Goal: Use online tool/utility: Utilize a website feature to perform a specific function

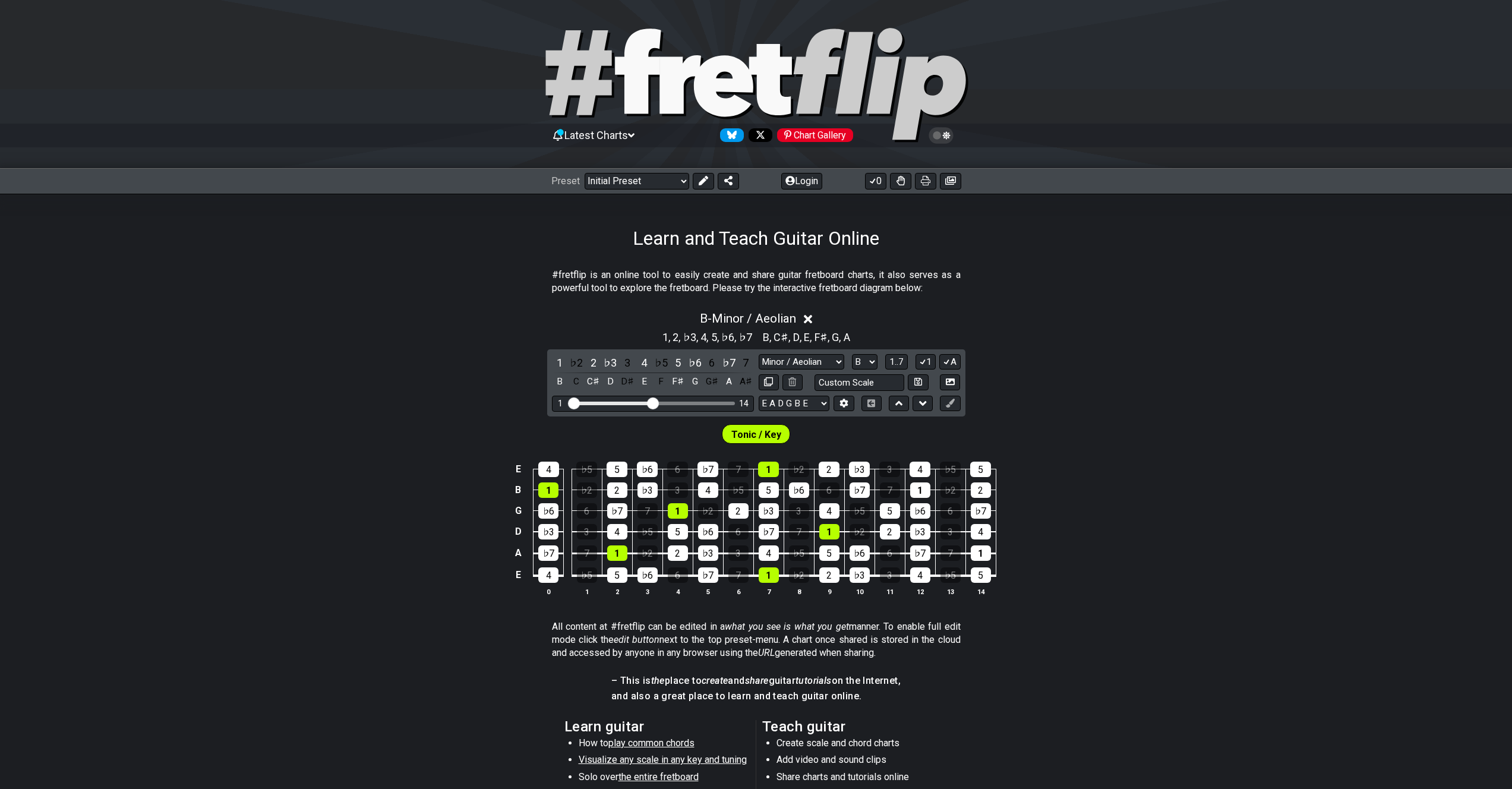
select select "Minor / Aeolian"
select select "B"
click at [812, 360] on select "Minor Pentatonic Click to edit Minor Pentatonic Major Pentatonic Minor Blues Ma…" at bounding box center [801, 362] width 85 height 16
select select "Major / [PERSON_NAME]"
click at [759, 354] on select "Minor Pentatonic Click to edit Minor Pentatonic Major Pentatonic Minor Blues Ma…" at bounding box center [801, 362] width 85 height 16
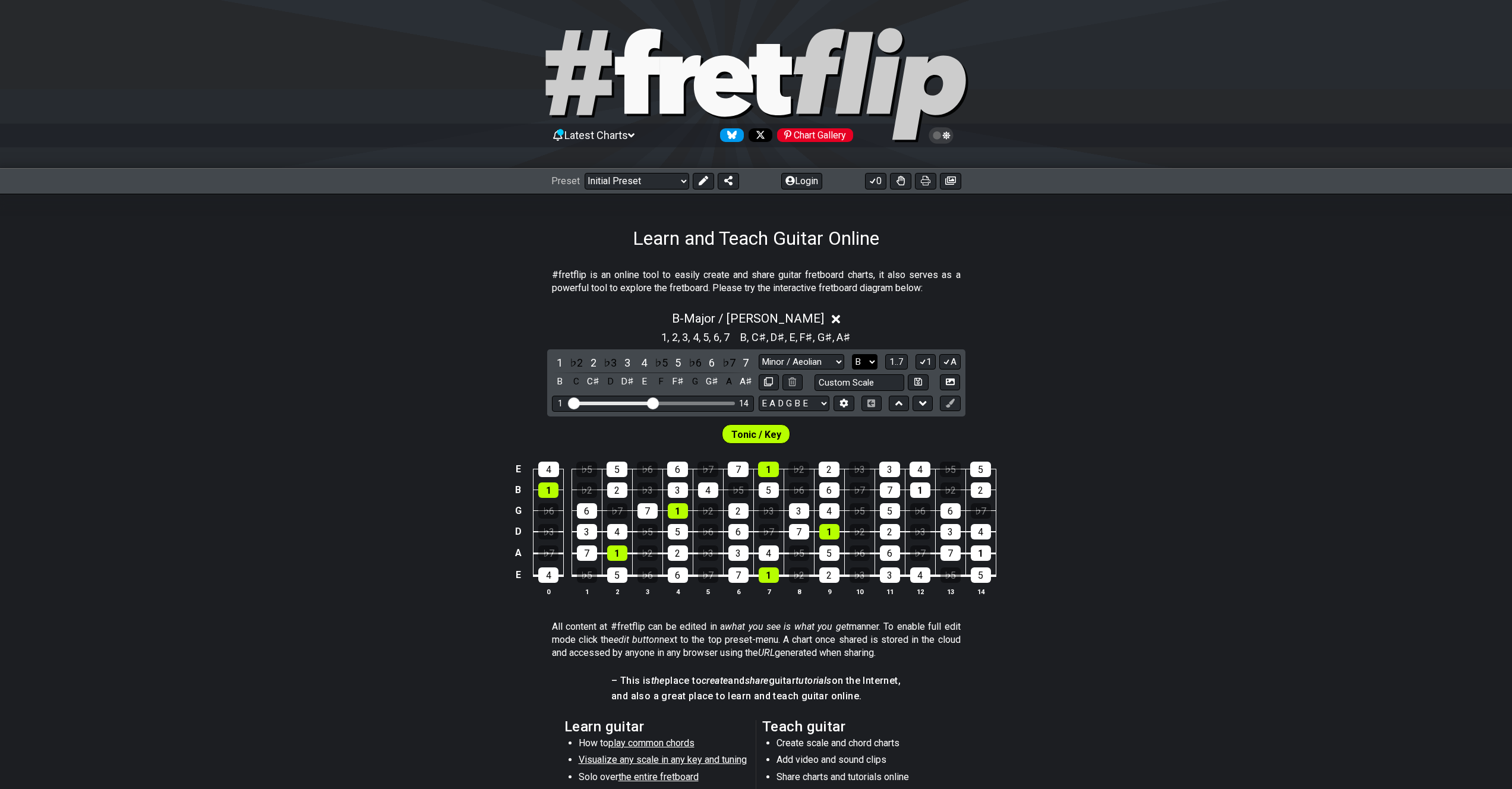
click at [862, 361] on select "A♭ A A♯ B♭ B C C♯ D♭ D D♯ E♭ E F F♯ G♭ G G♯" at bounding box center [864, 362] width 25 height 16
select select "E"
click at [852, 354] on select "A♭ A A♯ B♭ B C C♯ D♭ D D♯ E♭ E F F♯ G♭ G G♯" at bounding box center [864, 362] width 25 height 16
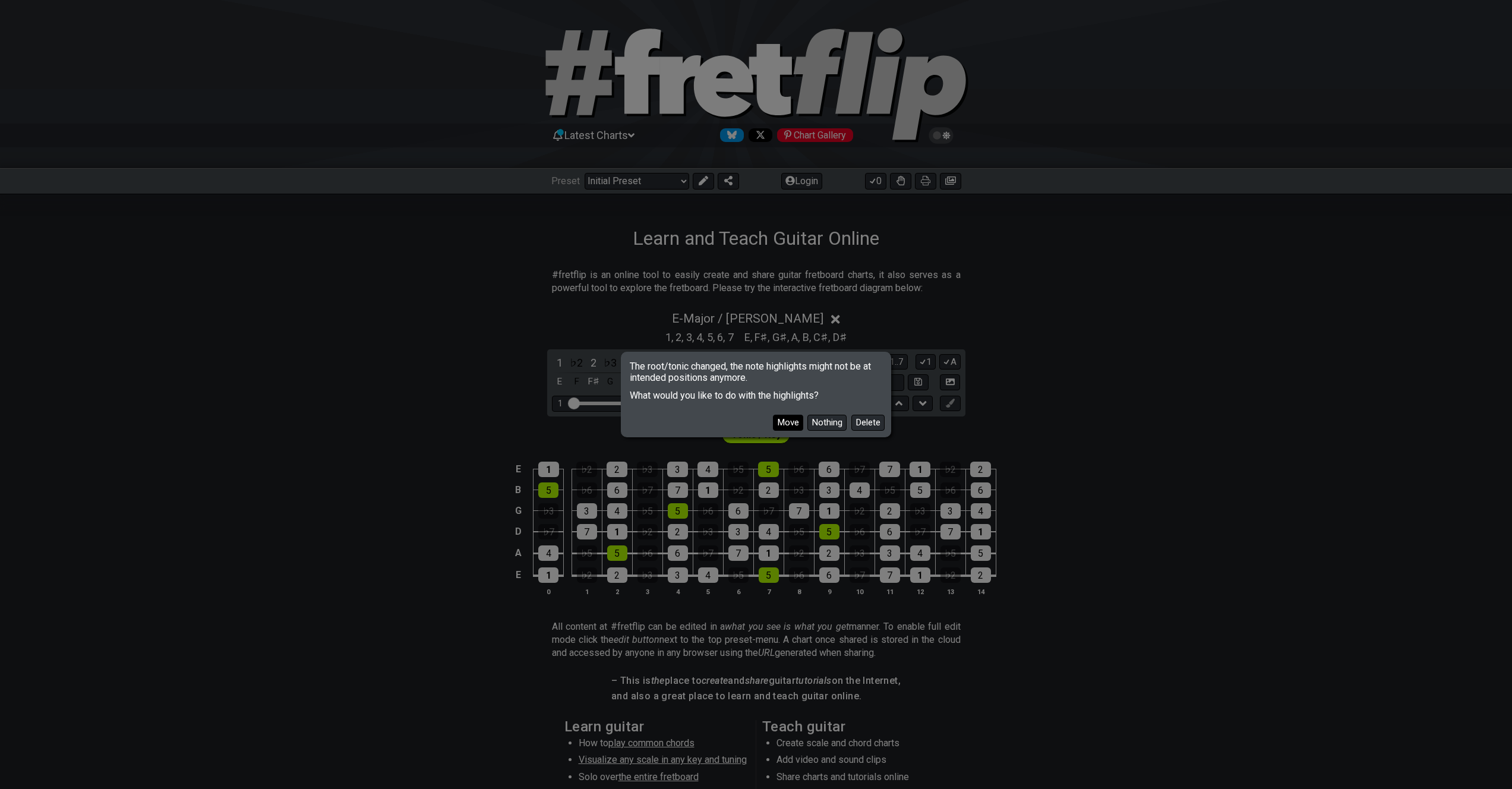
click at [787, 423] on button "Move" at bounding box center [788, 423] width 30 height 16
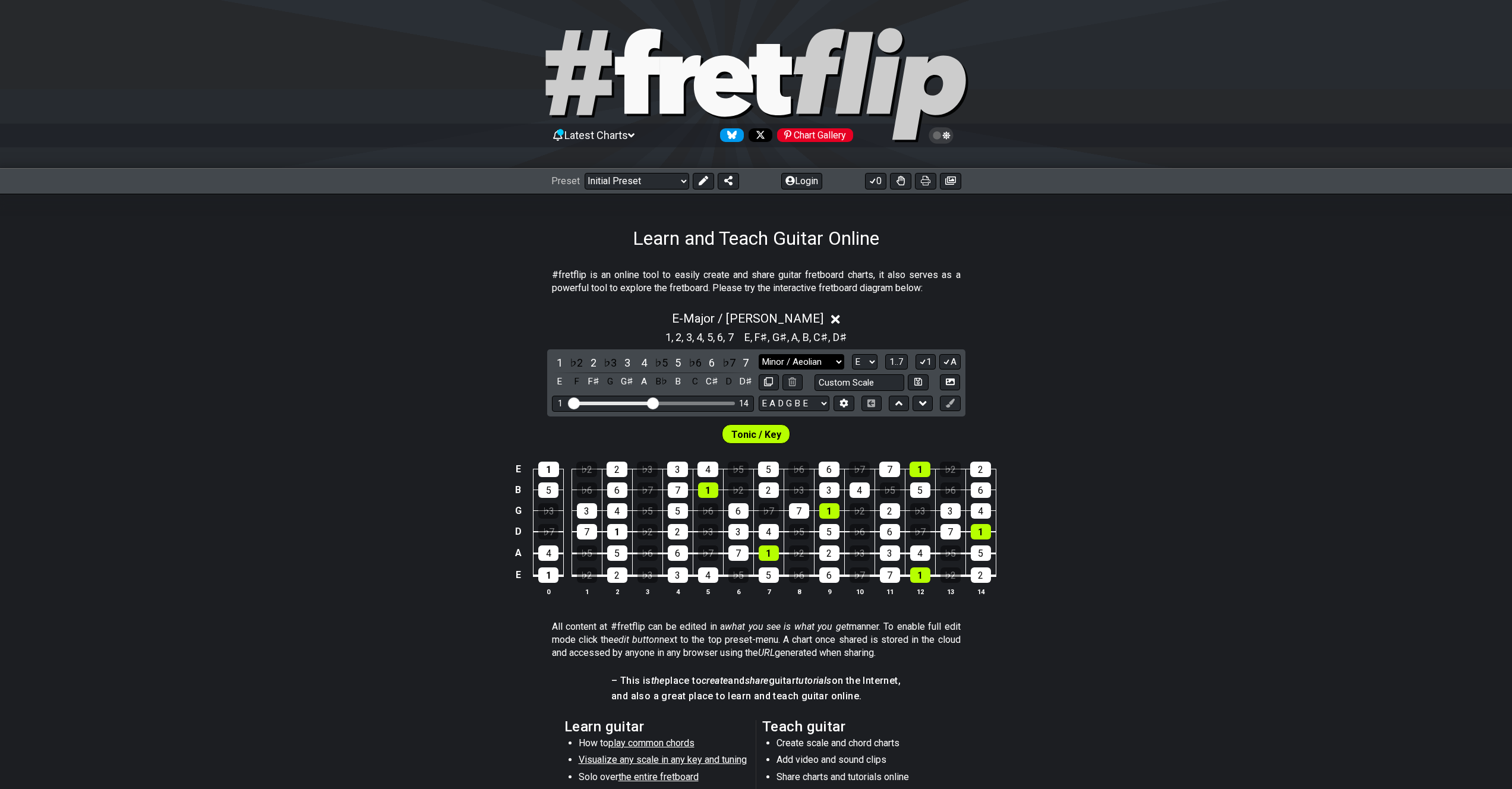
click at [822, 360] on select "Minor Pentatonic Click to edit Minor Pentatonic Major Pentatonic Minor Blues Ma…" at bounding box center [801, 362] width 85 height 16
click at [759, 354] on select "Minor Pentatonic Click to edit Minor Pentatonic Major Pentatonic Minor Blues Ma…" at bounding box center [801, 362] width 85 height 16
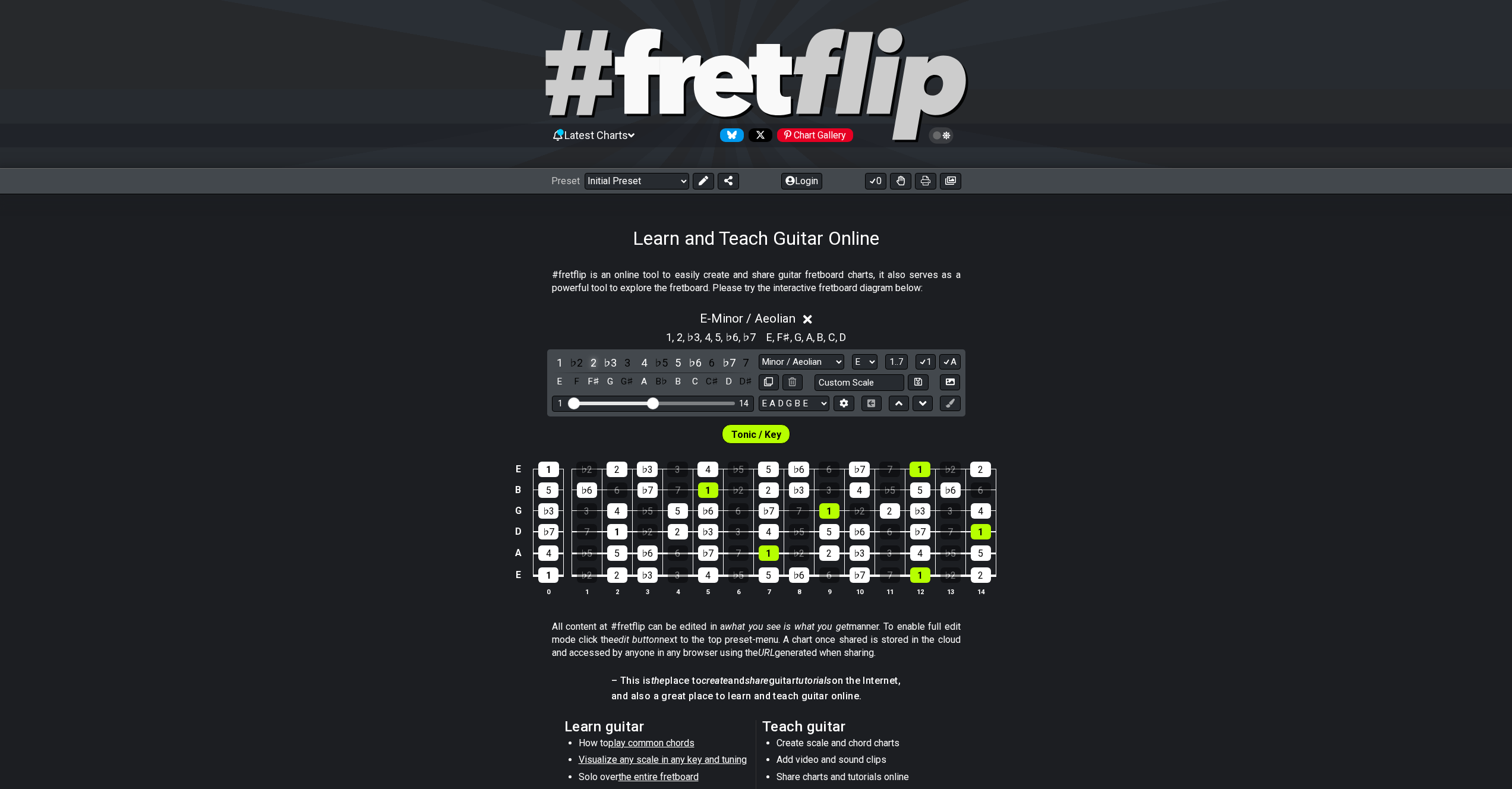
click at [591, 363] on div "2" at bounding box center [593, 363] width 15 height 16
click at [811, 364] on select "Minor Pentatonic Click to edit Minor Pentatonic Major Pentatonic Minor Blues Ma…" at bounding box center [801, 362] width 85 height 16
select select "Minor Pentatonic"
click at [759, 354] on select "Minor Pentatonic Click to edit Minor Pentatonic Major Pentatonic Minor Blues Ma…" at bounding box center [801, 362] width 85 height 16
